Goal: Check status: Check status

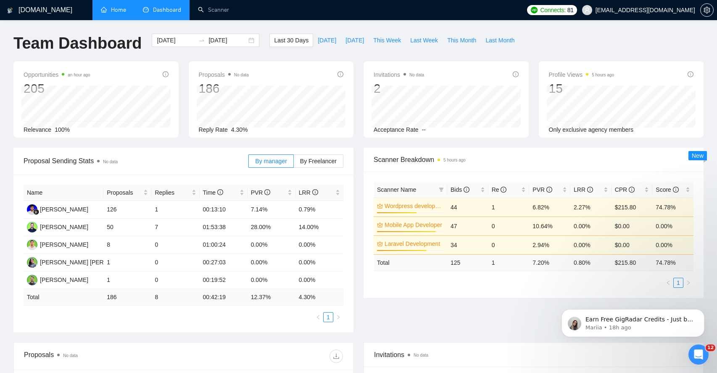
click at [120, 8] on link "Home" at bounding box center [113, 9] width 25 height 7
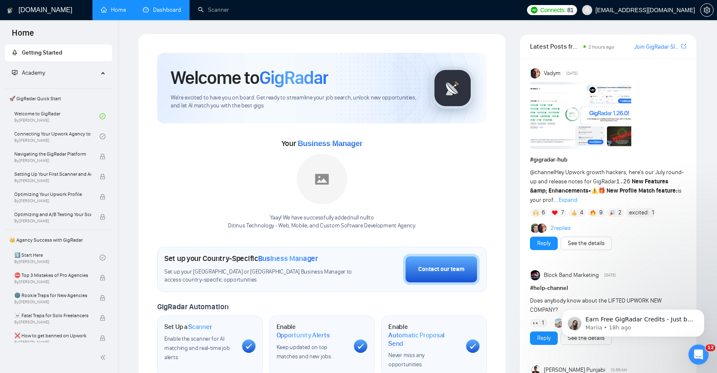
click at [174, 13] on link "Dashboard" at bounding box center [162, 9] width 38 height 7
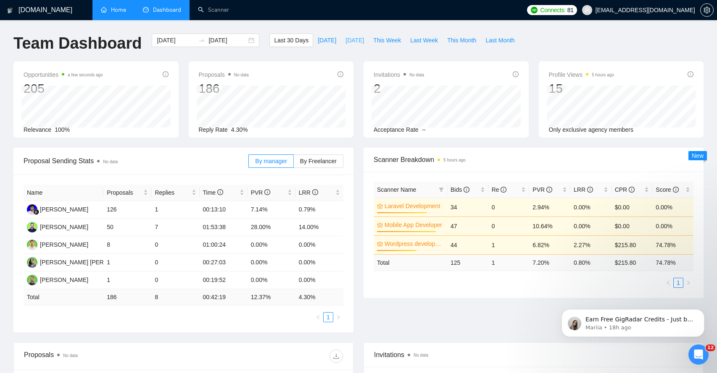
click at [341, 37] on button "[DATE]" at bounding box center [355, 40] width 28 height 13
type input "[DATE]"
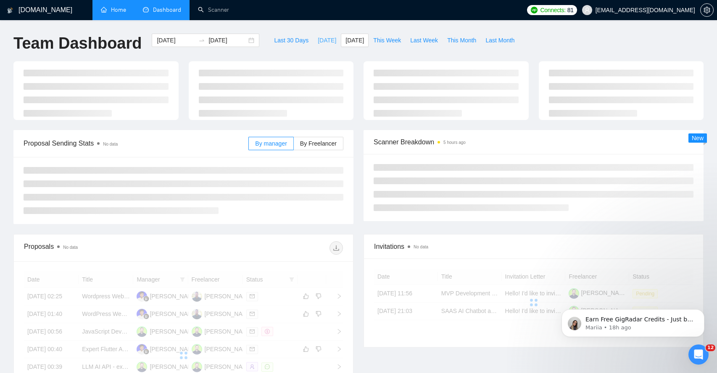
click at [321, 38] on span "[DATE]" at bounding box center [327, 40] width 18 height 9
type input "[DATE]"
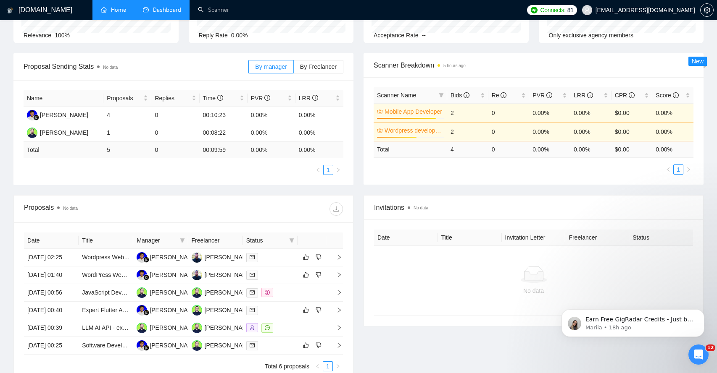
scroll to position [97, 0]
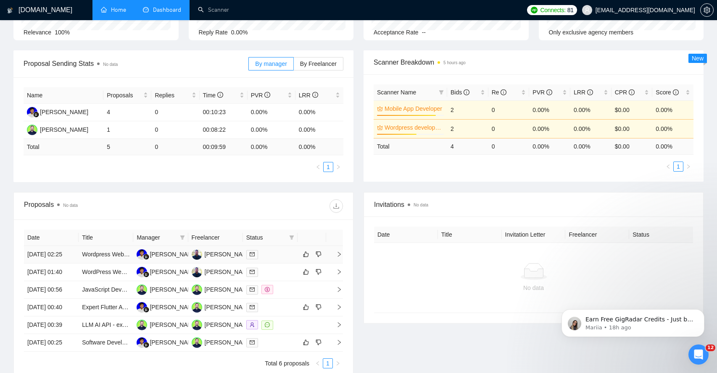
click at [340, 258] on icon "right" at bounding box center [339, 255] width 6 height 6
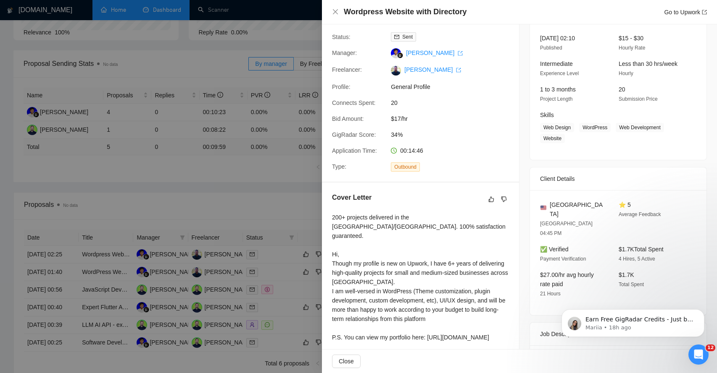
scroll to position [56, 0]
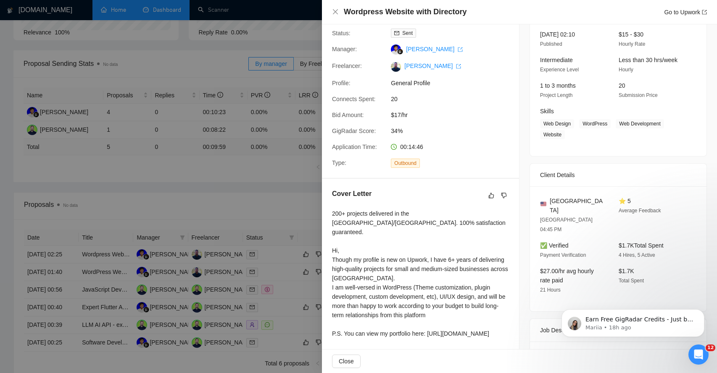
click at [291, 202] on div at bounding box center [358, 186] width 717 height 373
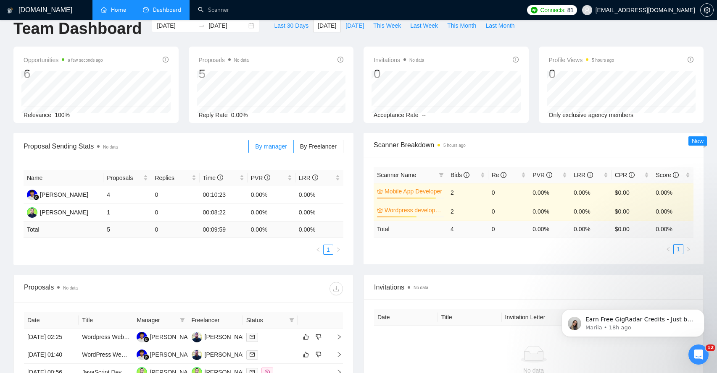
scroll to position [0, 0]
